Goal: Task Accomplishment & Management: Use online tool/utility

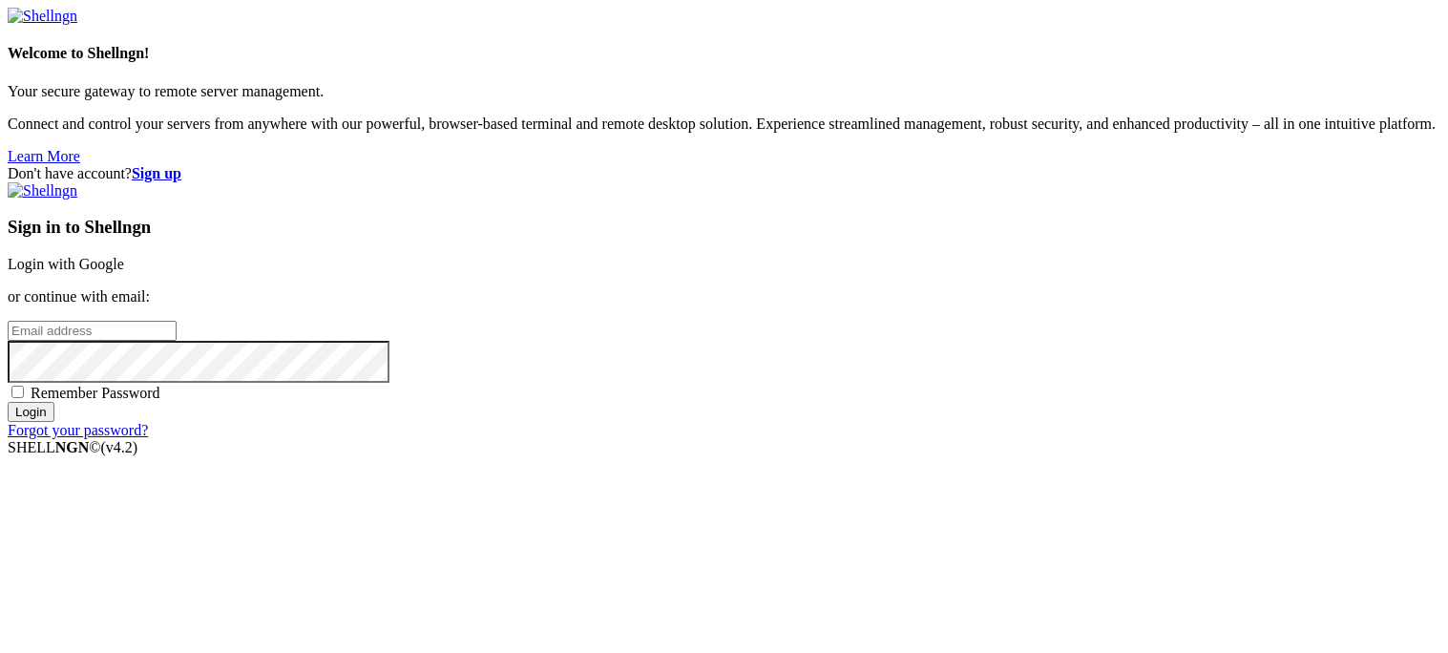
click at [1048, 195] on div "Sign in to Shellngn Login with Google or continue with email: Remember Password…" at bounding box center [724, 310] width 1433 height 257
click at [124, 256] on link "Login with Google" at bounding box center [66, 264] width 116 height 16
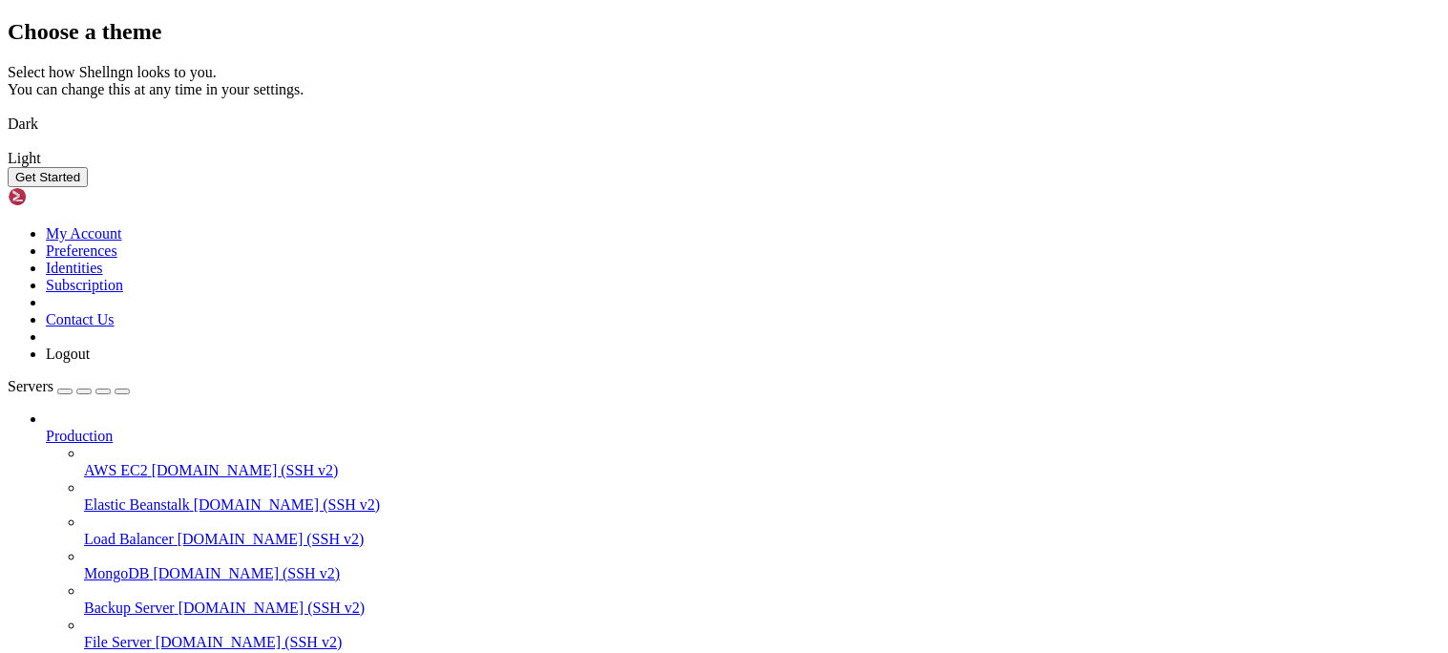
click at [8, 112] on img at bounding box center [8, 112] width 0 height 0
click at [88, 187] on button "Get Started" at bounding box center [48, 177] width 80 height 20
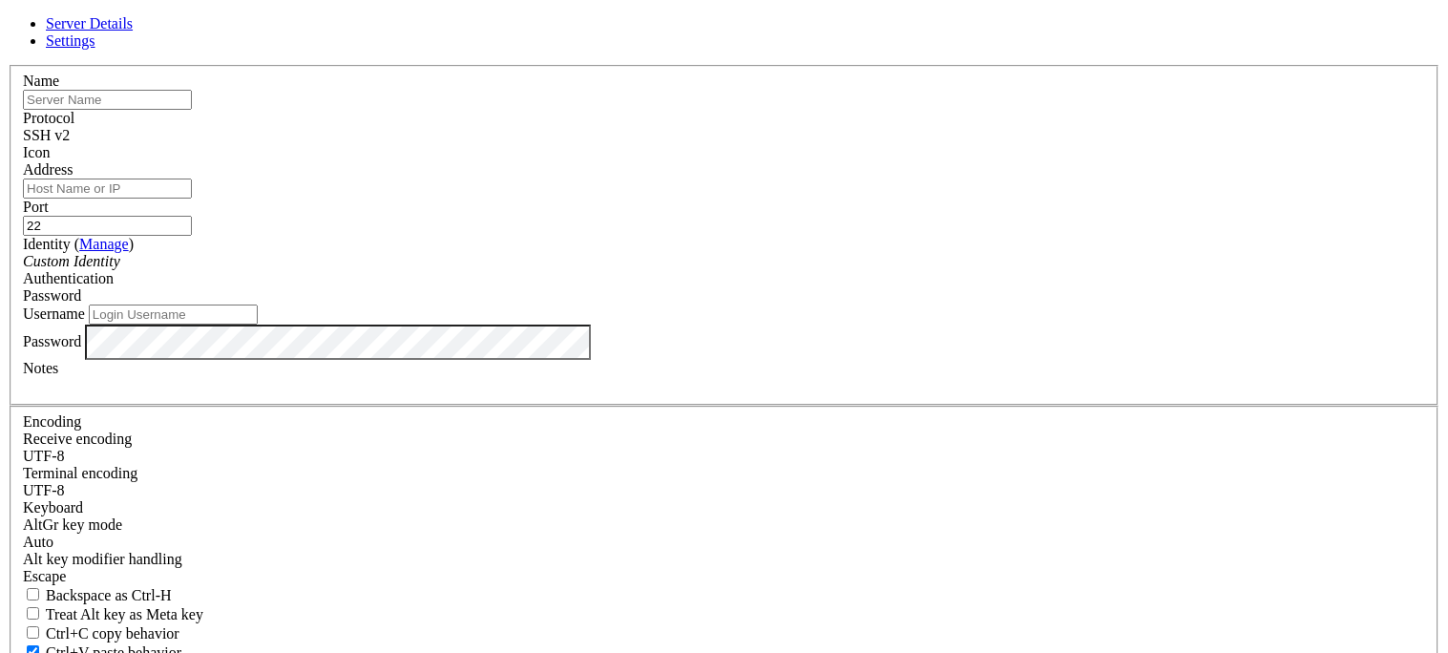
click at [192, 199] on input "Address" at bounding box center [107, 189] width 169 height 20
click at [840, 144] on div "SSH v2" at bounding box center [724, 135] width 1402 height 17
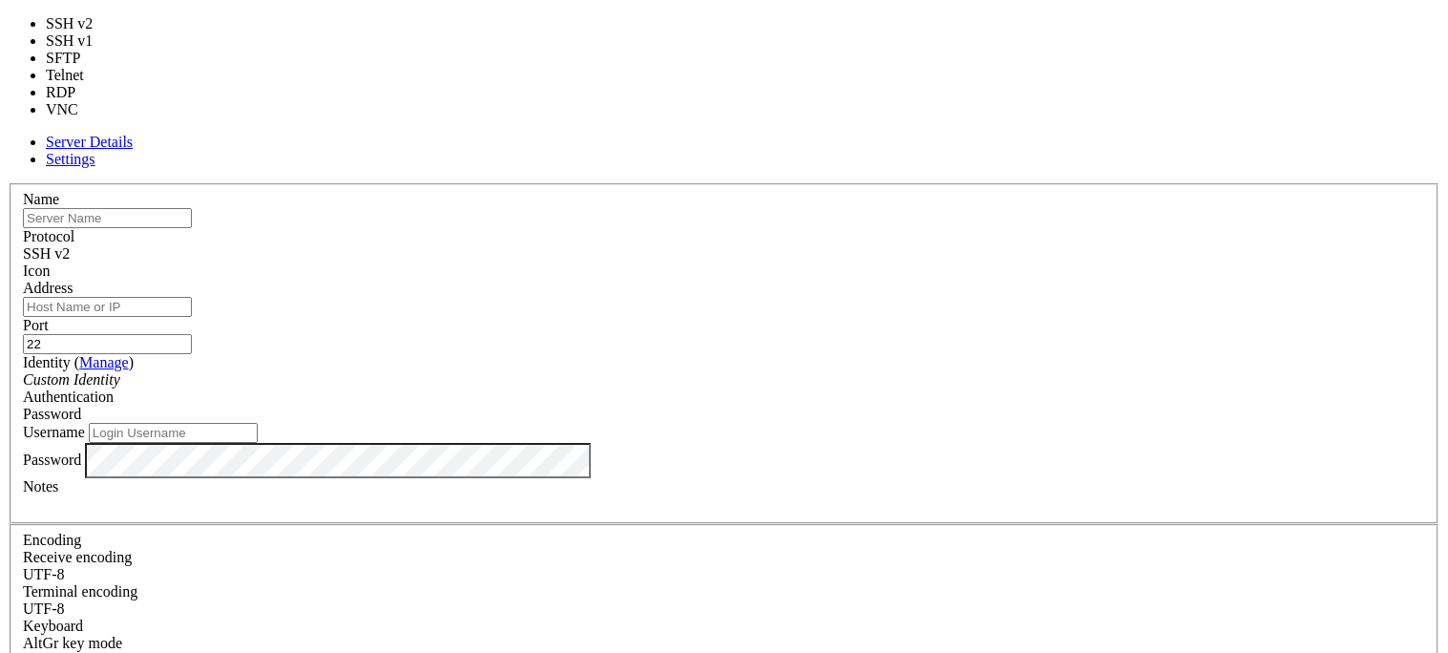
click at [840, 245] on div "SSH v2" at bounding box center [724, 253] width 1402 height 17
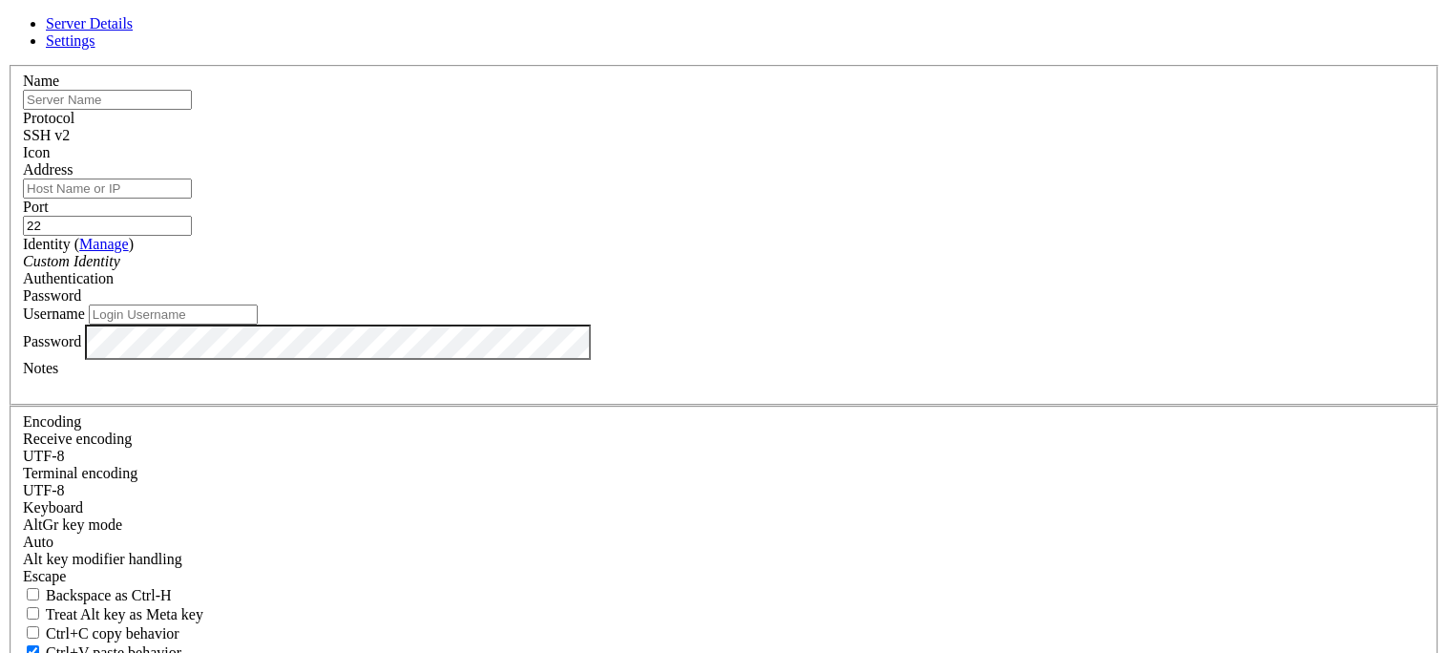
click at [192, 216] on input "22" at bounding box center [107, 226] width 169 height 20
type input "2"
type input "3389"
click at [192, 199] on input "Address" at bounding box center [107, 189] width 169 height 20
type input "[TECHNICAL_ID]"
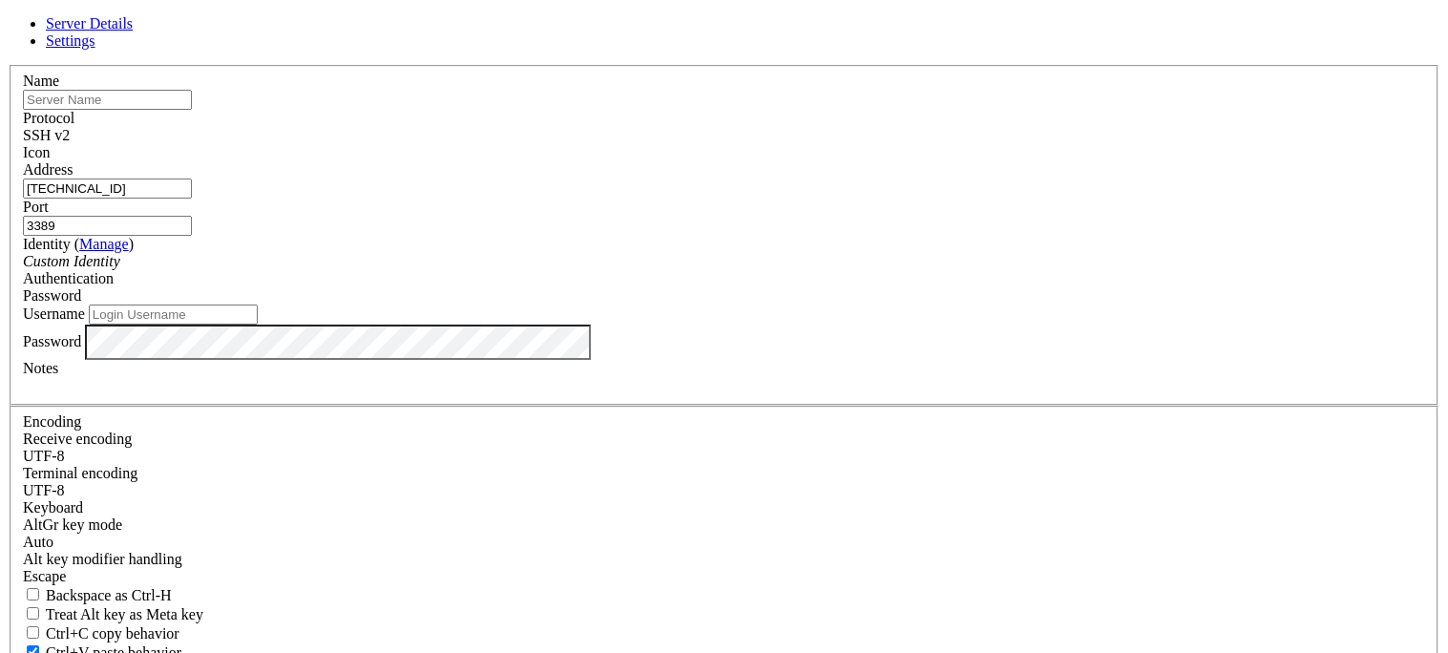
click at [629, 270] on div "Custom Identity" at bounding box center [724, 261] width 1402 height 17
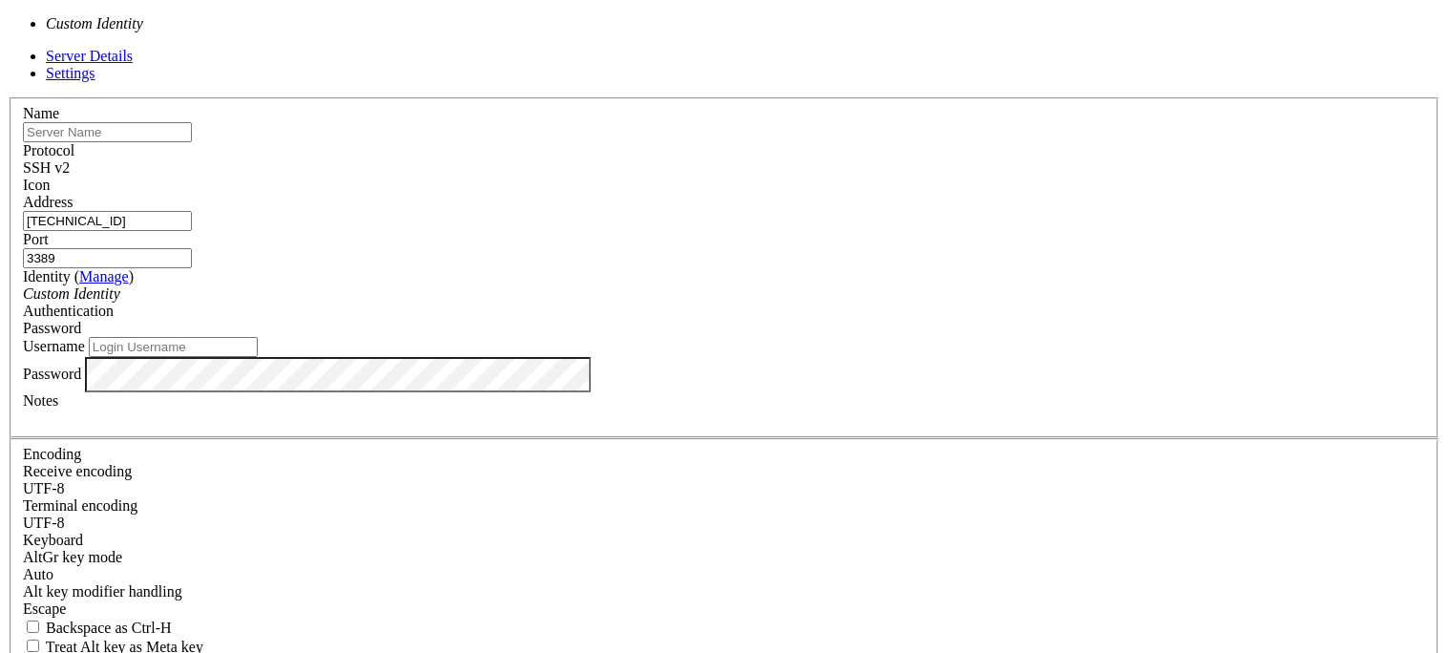
click at [631, 293] on div "Custom Identity" at bounding box center [724, 293] width 1402 height 17
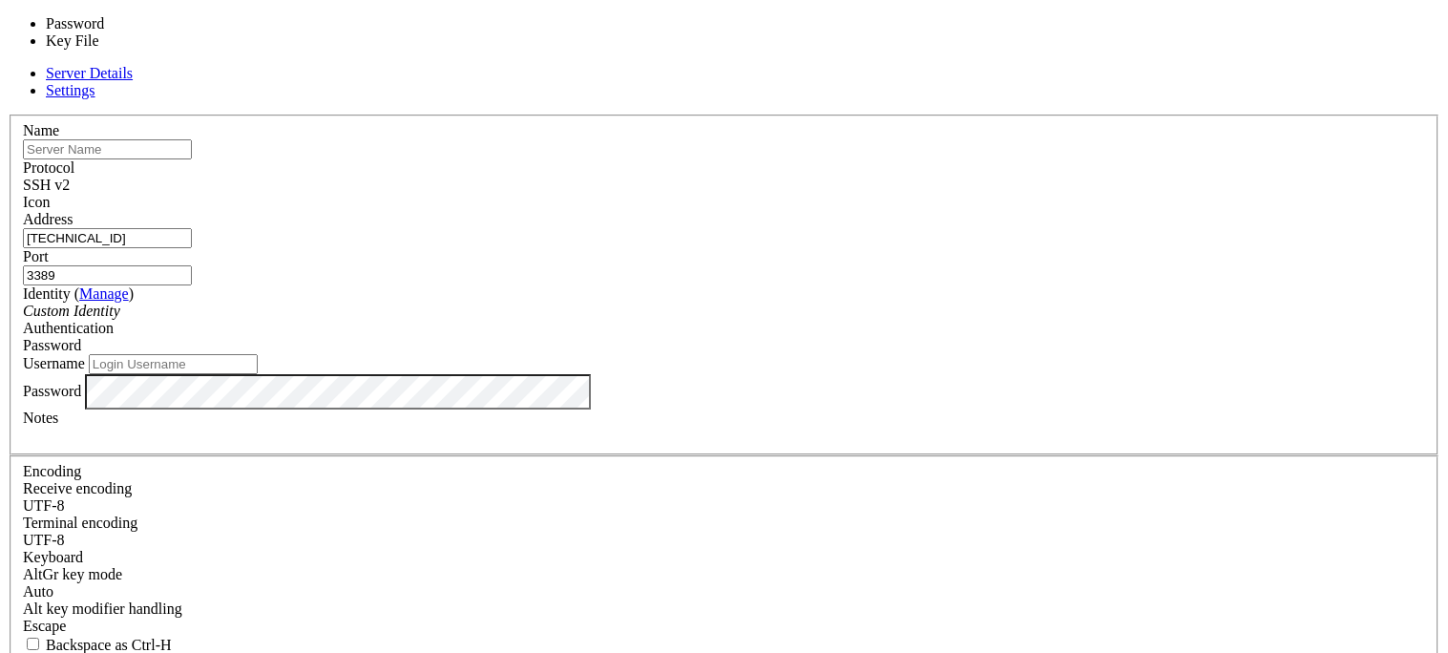
click at [871, 337] on div "Password" at bounding box center [724, 345] width 1402 height 17
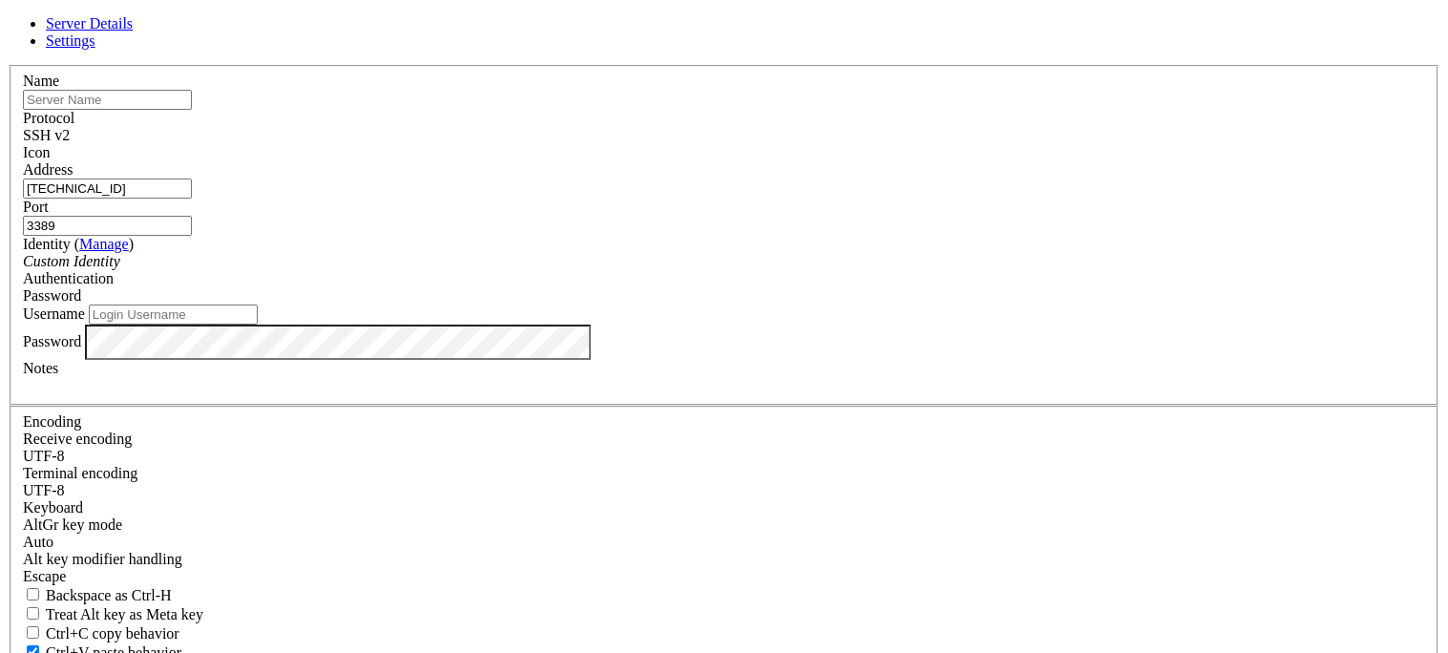
click at [258, 325] on input "Username" at bounding box center [173, 315] width 169 height 20
type input "aryakumaran12"
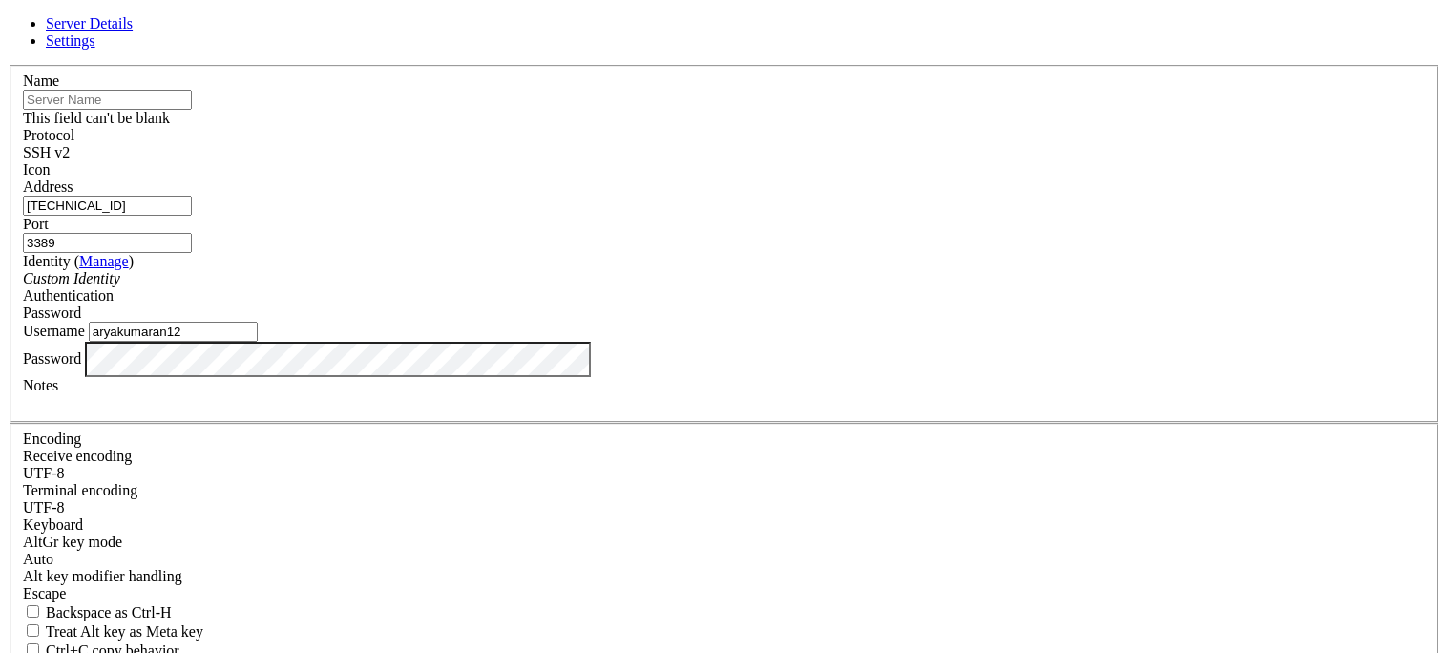
click at [192, 110] on input "text" at bounding box center [107, 100] width 169 height 20
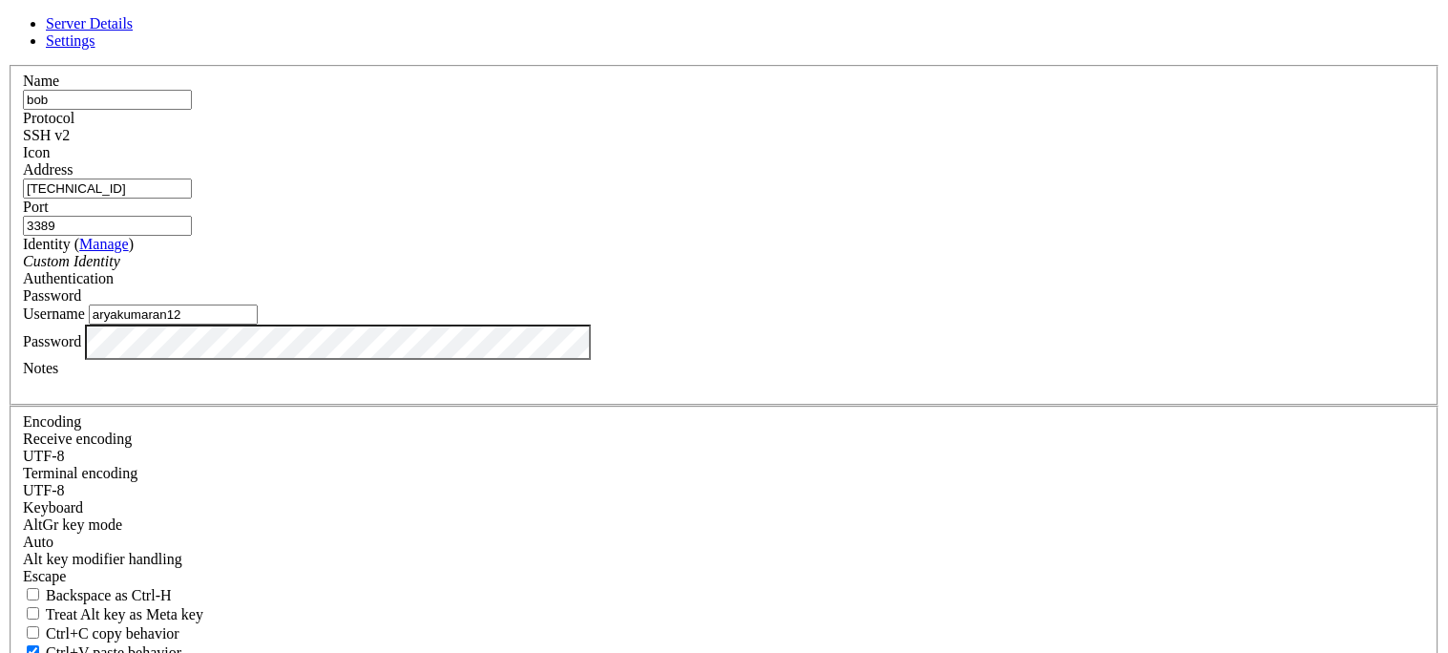
type input "bob"
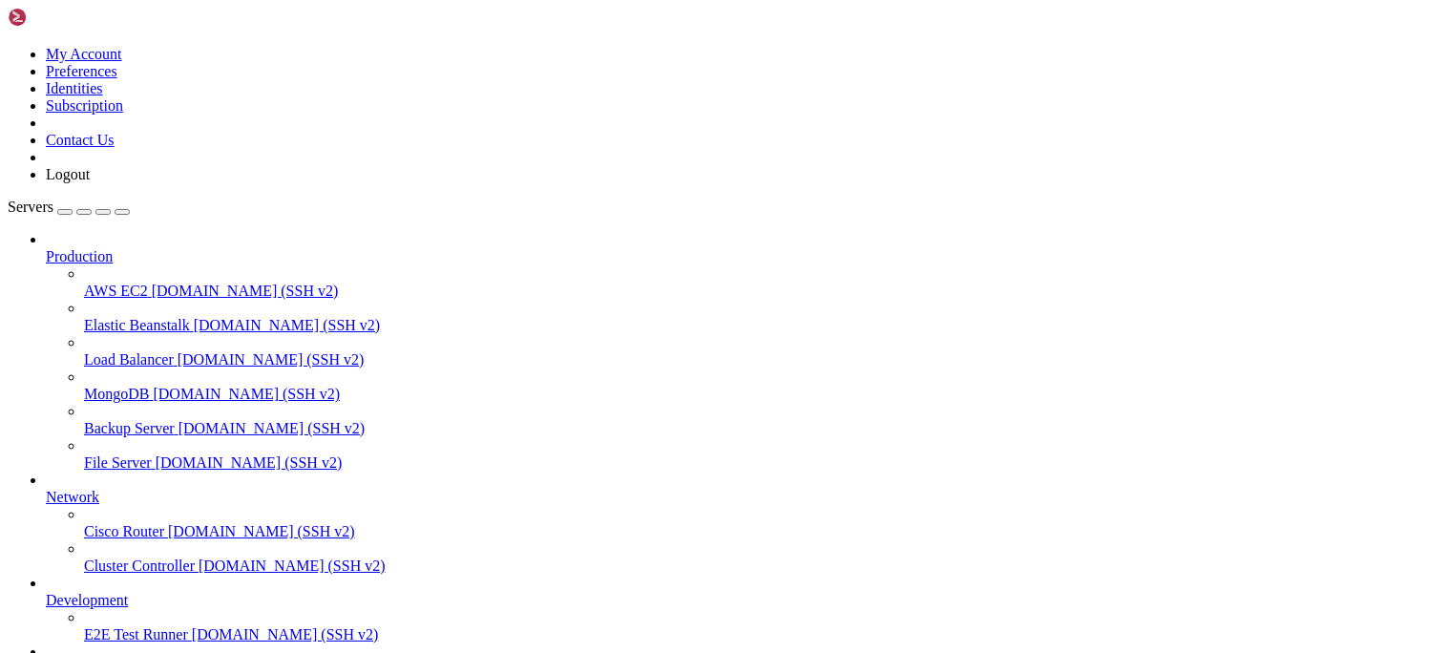
scroll to position [116, 0]
click at [112, 454] on span "File Server" at bounding box center [118, 462] width 68 height 16
click at [112, 283] on link "AWS EC2 [DOMAIN_NAME] (SSH v2)" at bounding box center [762, 291] width 1357 height 17
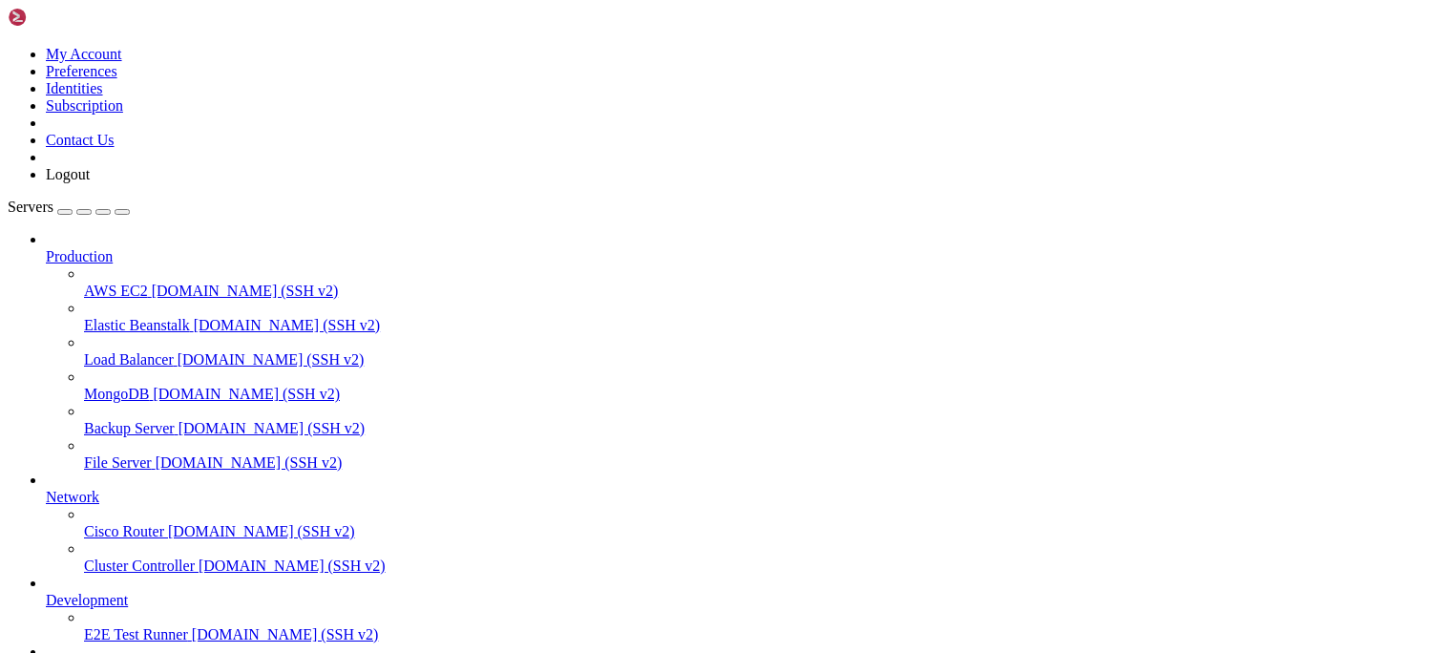
scroll to position [116, 0]
click at [116, 626] on span "E2E Test Runner" at bounding box center [136, 634] width 104 height 16
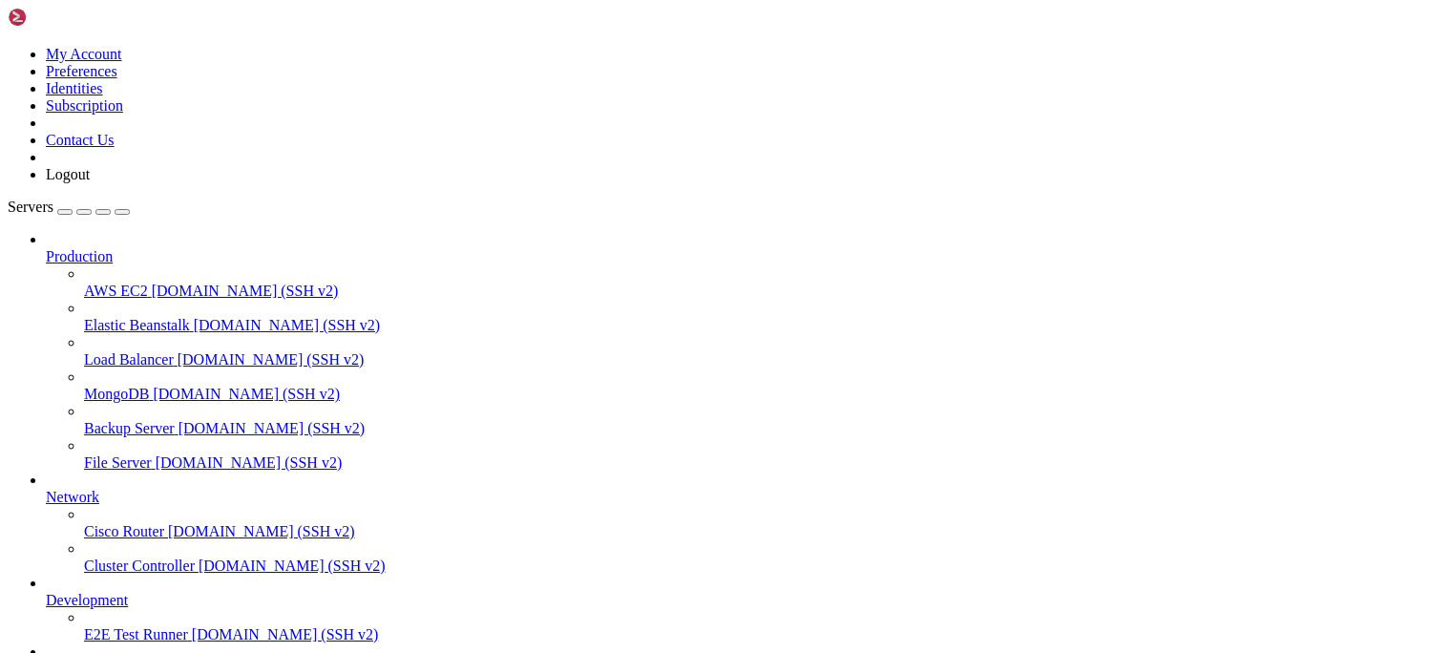
drag, startPoint x: 57, startPoint y: 1594, endPoint x: 203, endPoint y: 1548, distance: 153.1
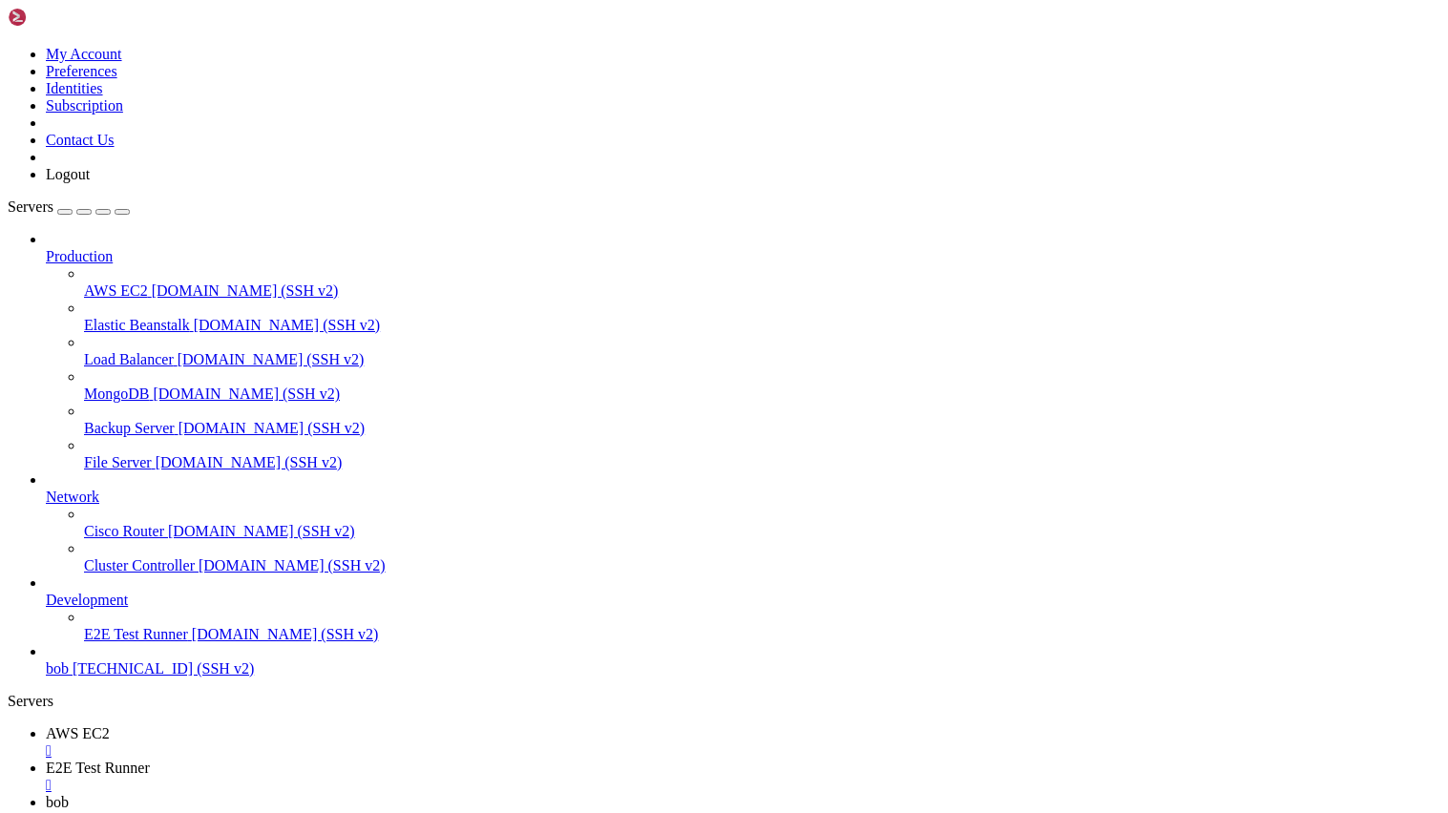
click at [197, 652] on span "[TECHNICAL_ID] (SSH v2)" at bounding box center [163, 669] width 181 height 16
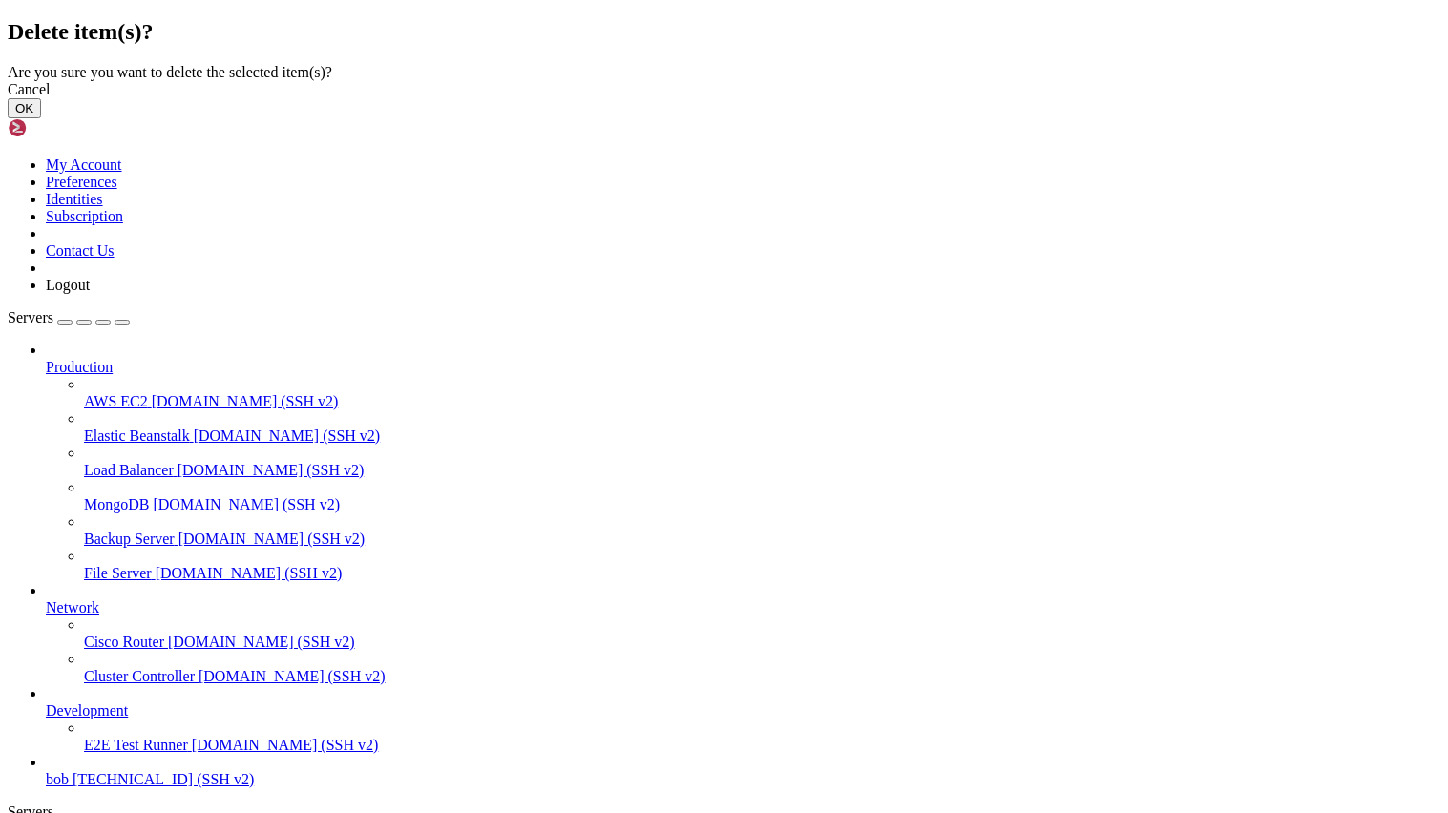
click at [41, 118] on button "OK" at bounding box center [24, 108] width 33 height 20
